Goal: Transaction & Acquisition: Purchase product/service

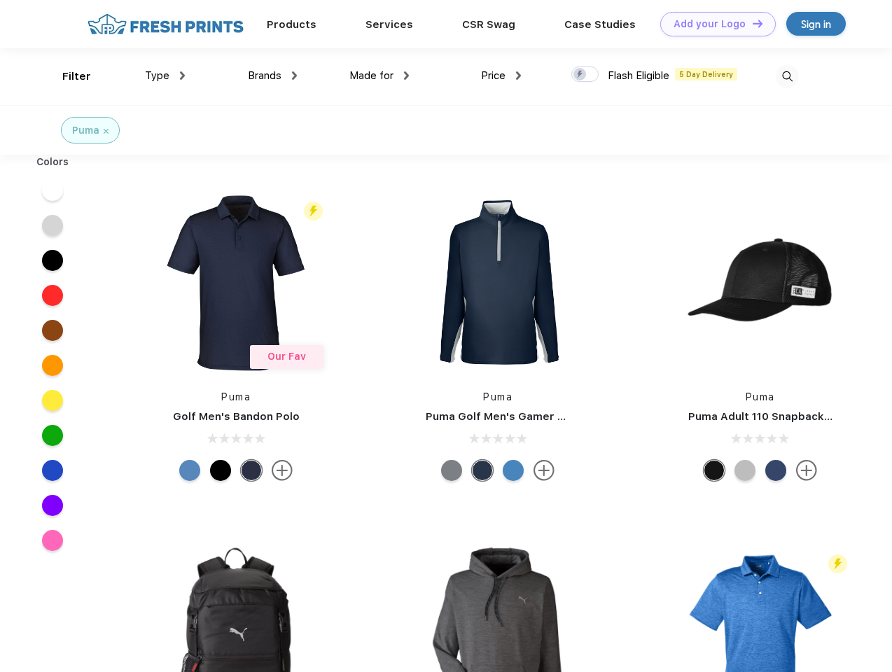
scroll to position [1, 0]
click at [712, 24] on link "Add your Logo Design Tool" at bounding box center [717, 24] width 115 height 24
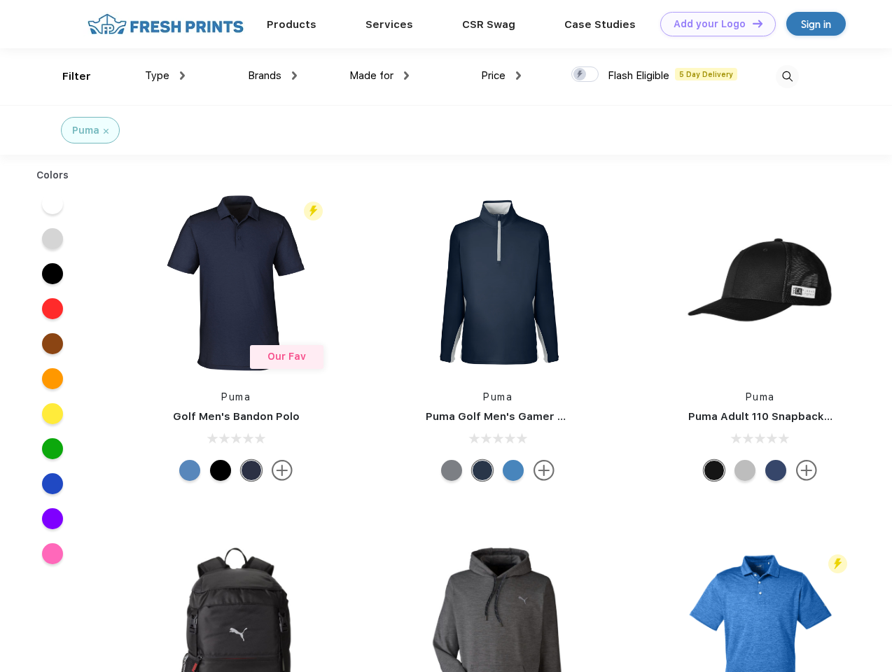
click at [0, 0] on div "Design Tool" at bounding box center [0, 0] width 0 height 0
click at [751, 23] on link "Add your Logo Design Tool" at bounding box center [717, 24] width 115 height 24
click at [67, 76] on div "Filter" at bounding box center [76, 77] width 29 height 16
click at [165, 76] on span "Type" at bounding box center [157, 75] width 24 height 13
click at [272, 76] on span "Brands" at bounding box center [265, 75] width 34 height 13
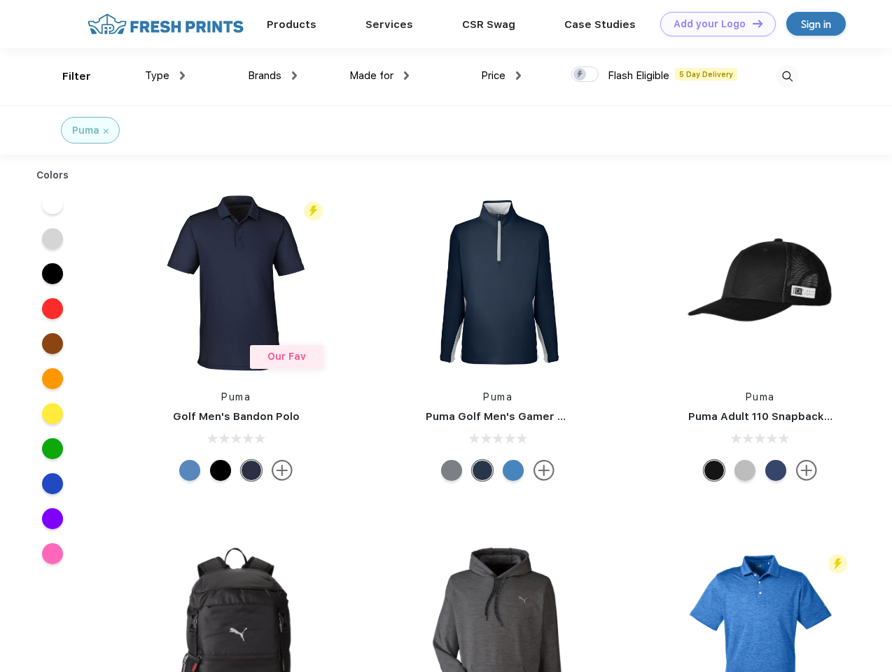
click at [379, 76] on span "Made for" at bounding box center [371, 75] width 44 height 13
click at [501, 76] on span "Price" at bounding box center [493, 75] width 24 height 13
click at [585, 75] on div at bounding box center [584, 73] width 27 height 15
click at [580, 75] on input "checkbox" at bounding box center [575, 70] width 9 height 9
click at [787, 76] on img at bounding box center [786, 76] width 23 height 23
